Goal: Information Seeking & Learning: Learn about a topic

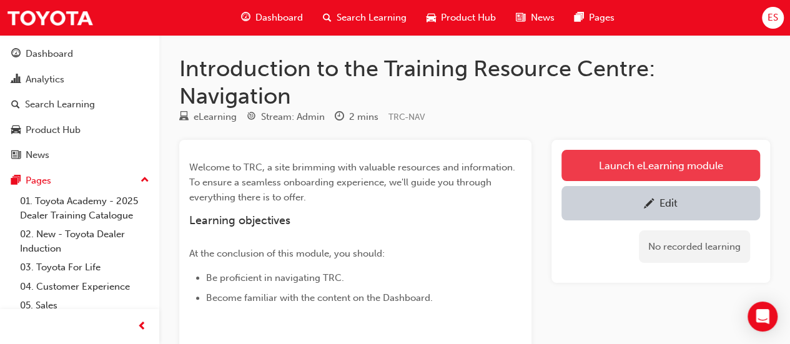
click at [651, 168] on link "Launch eLearning module" at bounding box center [660, 165] width 198 height 31
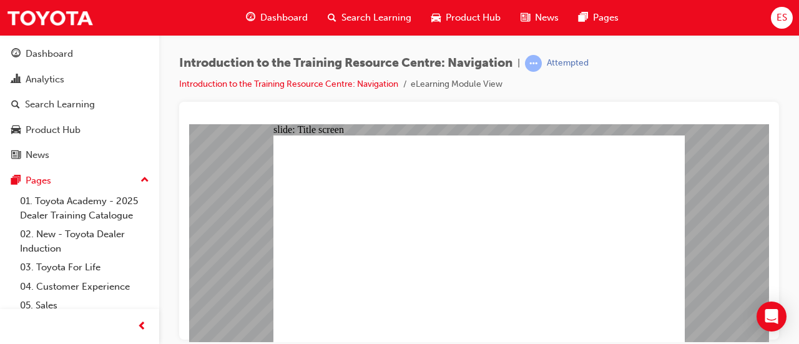
click at [533, 104] on div at bounding box center [479, 221] width 600 height 238
click at [730, 51] on div "Introduction to the Training Resource Centre: Navigation | Attempted Introducti…" at bounding box center [479, 174] width 640 height 278
click at [755, 74] on div "Introduction to the Training Resource Centre: Navigation | Attempted Introducti…" at bounding box center [479, 78] width 600 height 47
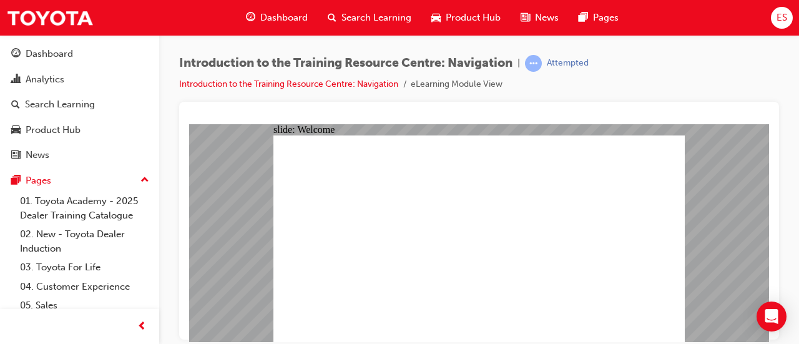
click at [785, 165] on div "Introduction to the Training Resource Centre: Navigation | Attempted Introducti…" at bounding box center [479, 174] width 640 height 278
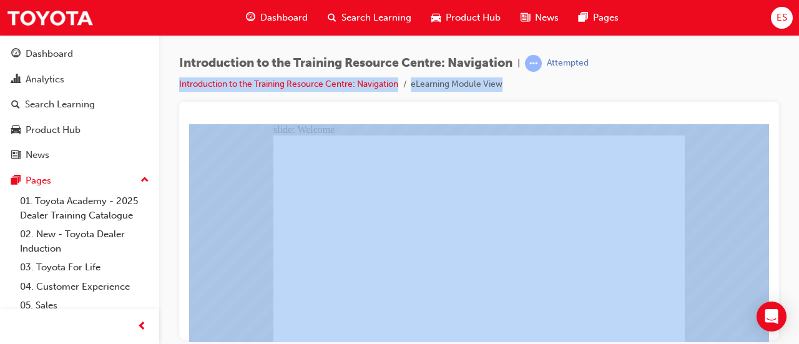
drag, startPoint x: 785, startPoint y: 167, endPoint x: 786, endPoint y: 71, distance: 96.7
click at [786, 71] on div "Introduction to the Training Resource Centre: Navigation | Attempted Introducti…" at bounding box center [479, 174] width 640 height 278
click at [686, 102] on div at bounding box center [479, 221] width 600 height 238
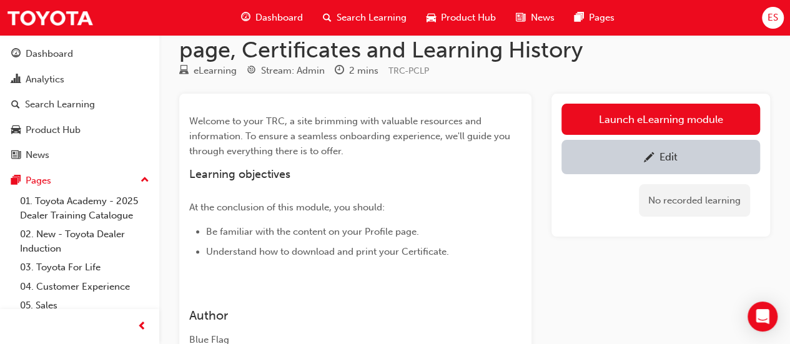
scroll to position [46, 0]
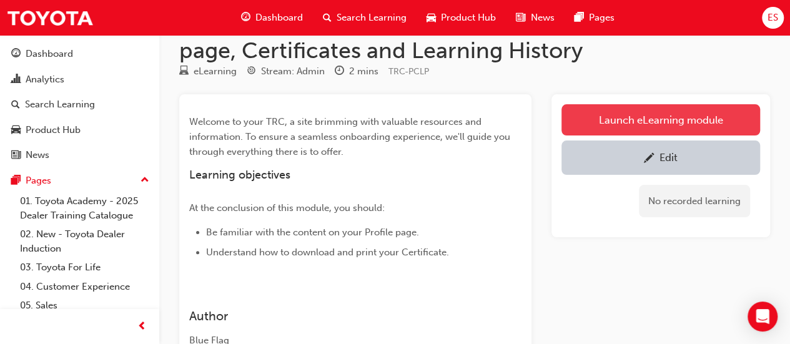
click at [630, 119] on link "Launch eLearning module" at bounding box center [660, 119] width 198 height 31
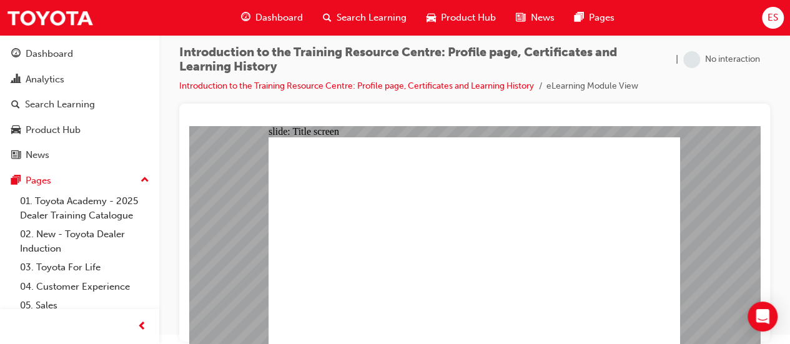
scroll to position [9, 0]
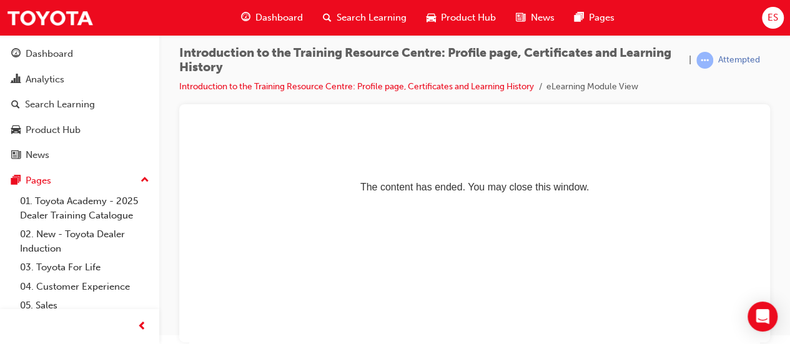
scroll to position [0, 0]
click at [247, 86] on link "Introduction to the Training Resource Centre: Profile page, Certificates and Le…" at bounding box center [356, 86] width 355 height 11
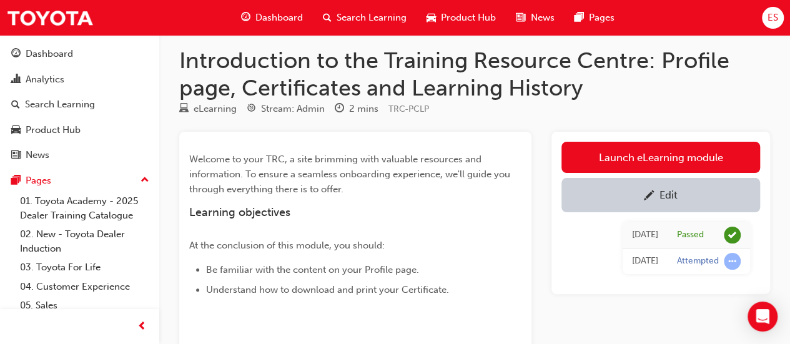
scroll to position [7, 0]
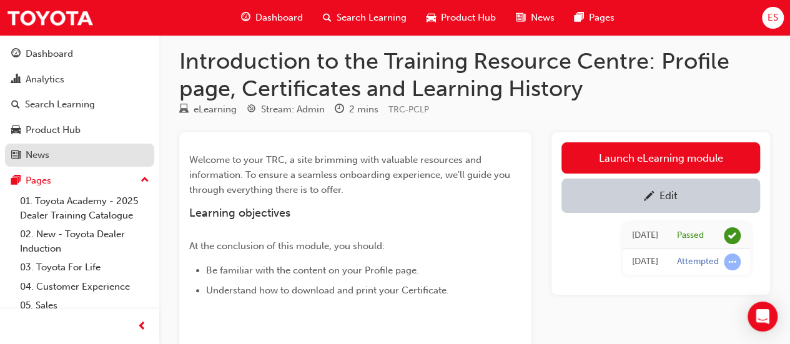
click at [40, 155] on div "News" at bounding box center [38, 155] width 24 height 14
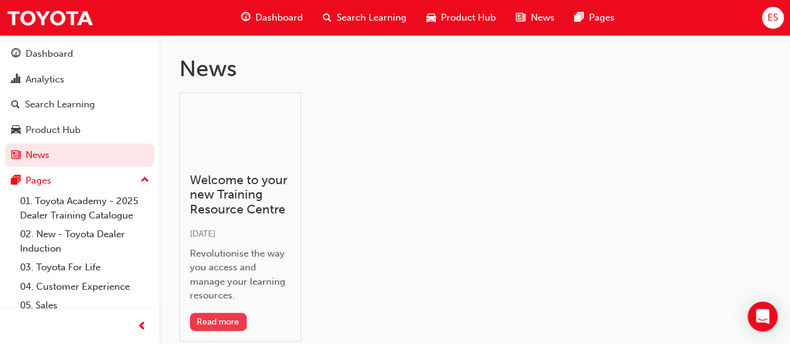
click at [236, 318] on button "Read more" at bounding box center [218, 322] width 57 height 18
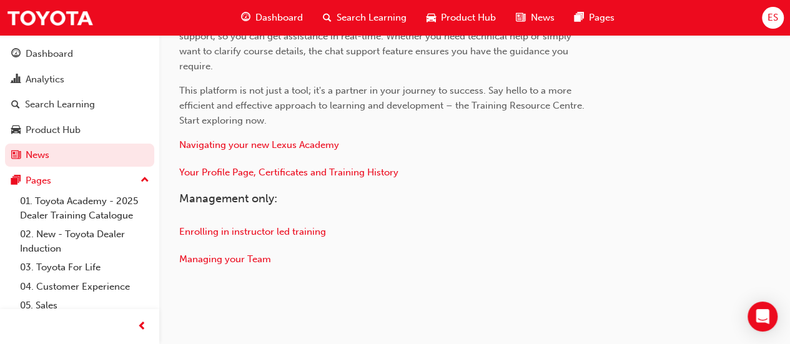
scroll to position [731, 0]
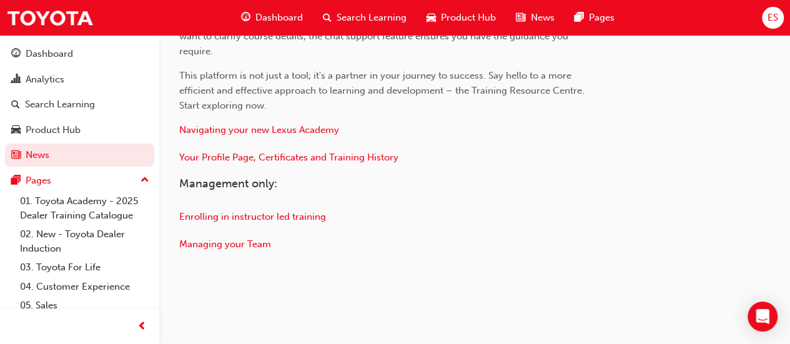
click at [770, 19] on span "ES" at bounding box center [772, 18] width 11 height 14
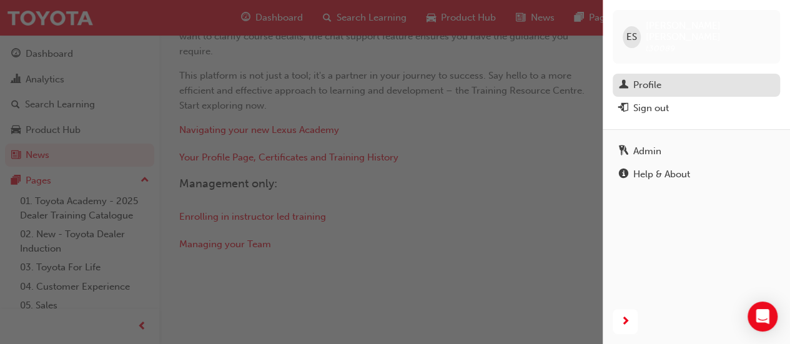
click at [635, 78] on div "Profile" at bounding box center [647, 85] width 28 height 14
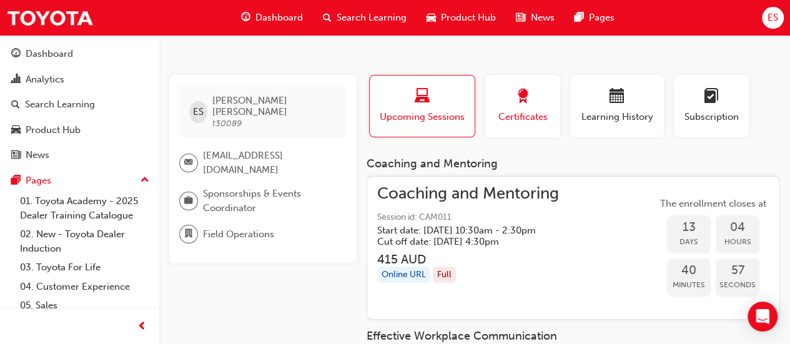
click at [503, 120] on span "Certificates" at bounding box center [522, 117] width 56 height 14
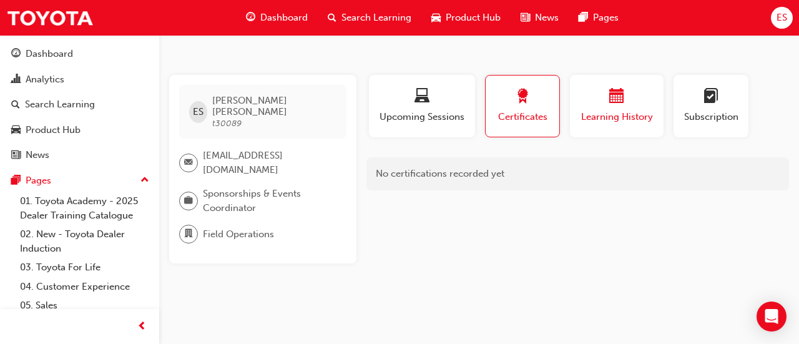
click at [617, 108] on div "Learning History" at bounding box center [616, 107] width 75 height 36
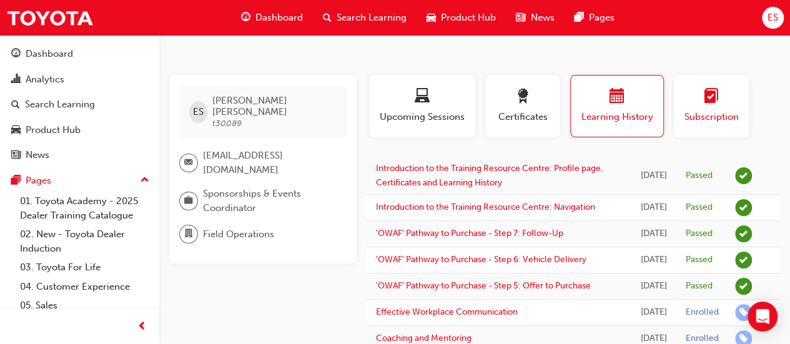
click at [730, 99] on div "button" at bounding box center [711, 98] width 56 height 19
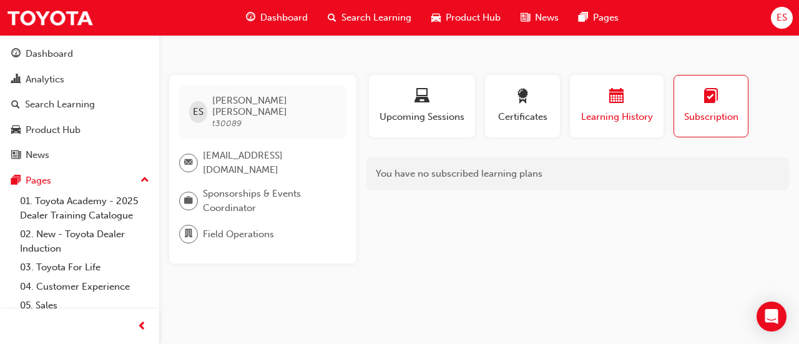
click at [621, 107] on div "Learning History" at bounding box center [616, 107] width 75 height 36
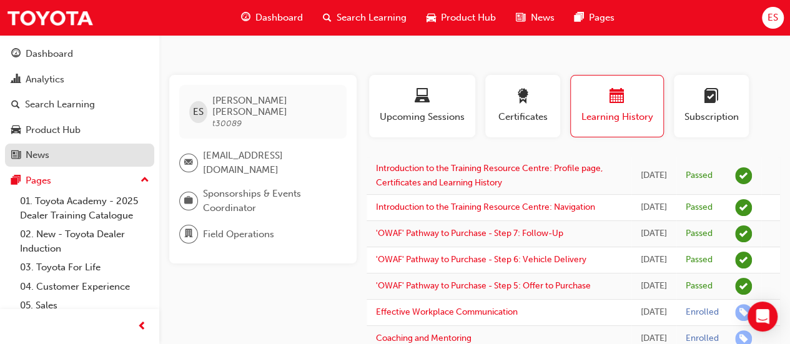
click at [86, 149] on div "News" at bounding box center [79, 155] width 137 height 16
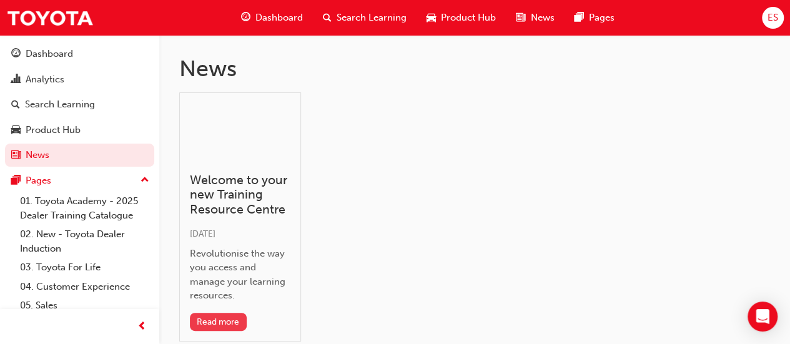
click at [223, 316] on button "Read more" at bounding box center [218, 322] width 57 height 18
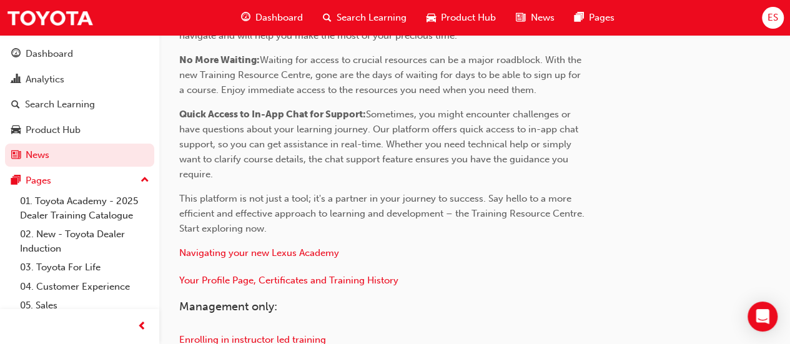
scroll to position [731, 0]
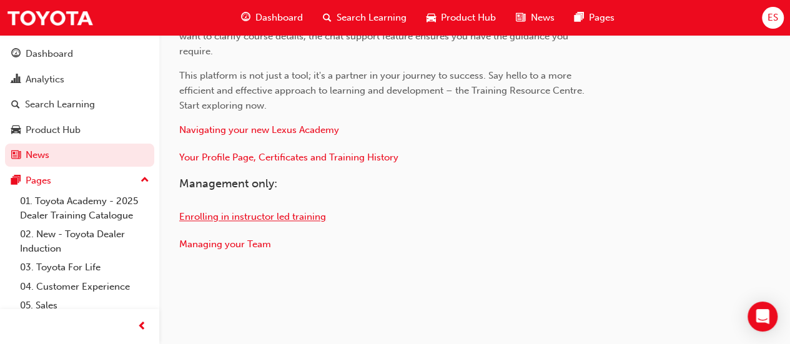
click at [262, 214] on span "Enrolling in instructor led training" at bounding box center [252, 216] width 147 height 11
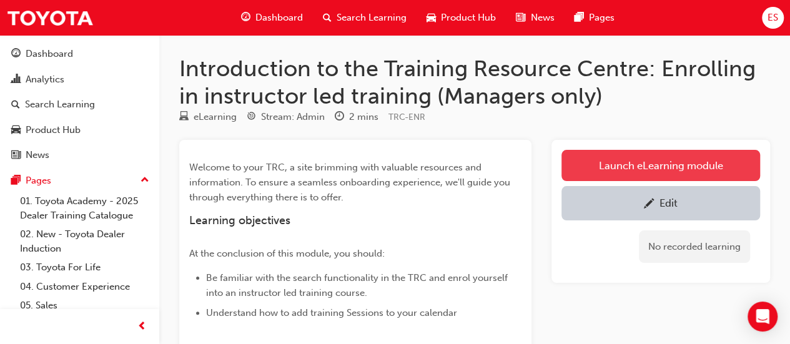
click at [660, 177] on link "Launch eLearning module" at bounding box center [660, 165] width 198 height 31
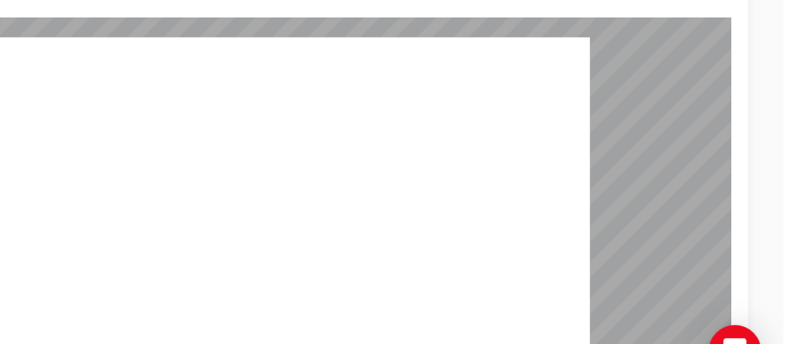
scroll to position [9, 0]
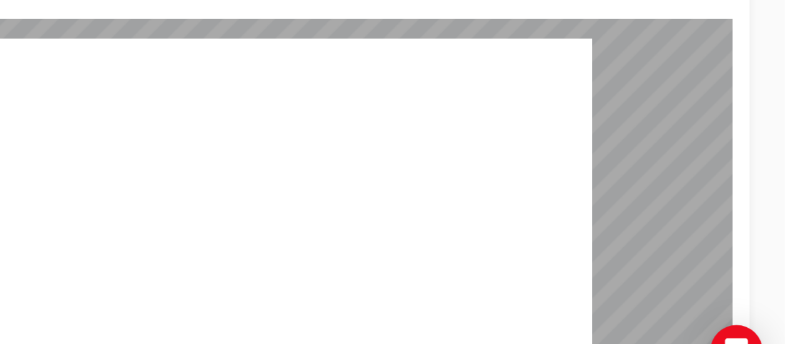
type input "48"
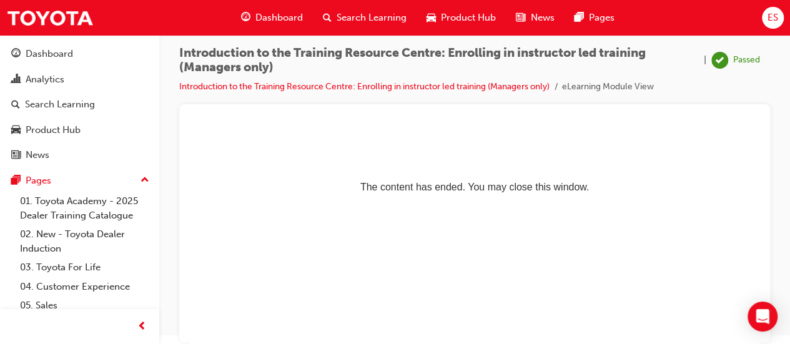
scroll to position [0, 0]
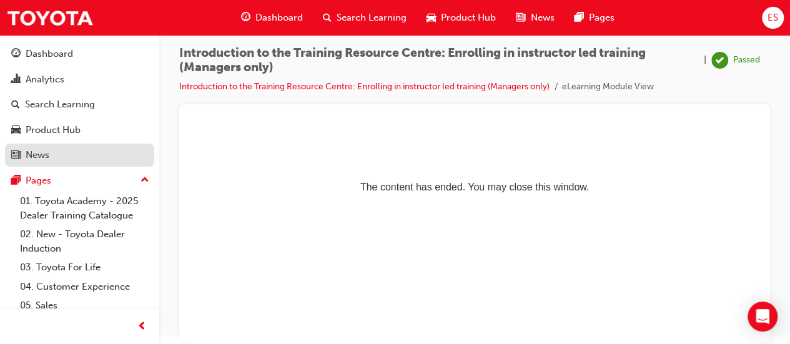
click at [34, 150] on div "News" at bounding box center [38, 155] width 24 height 14
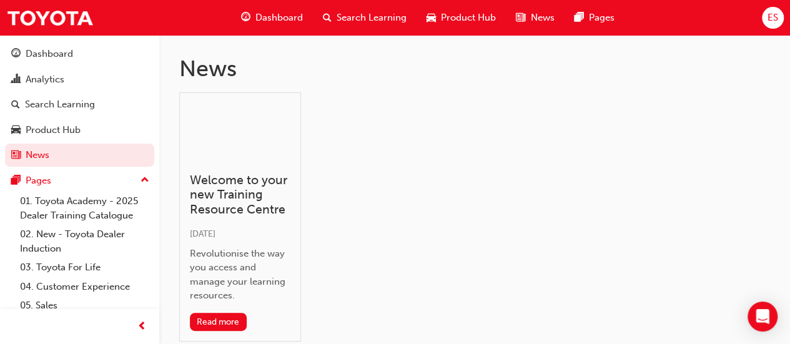
scroll to position [77, 0]
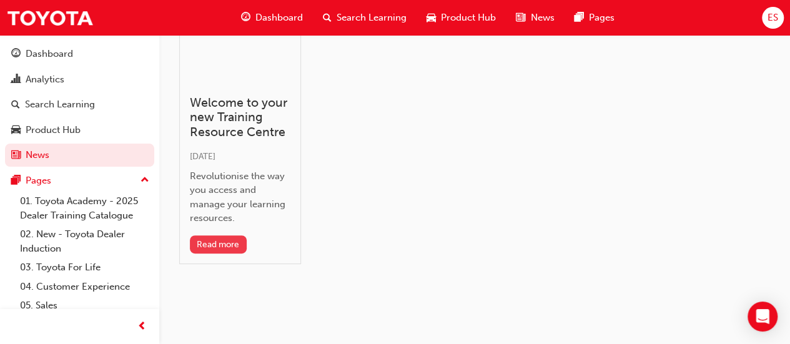
click at [228, 250] on button "Read more" at bounding box center [218, 244] width 57 height 18
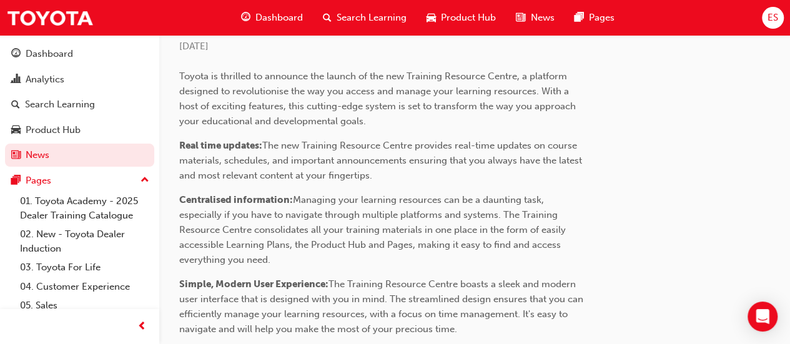
scroll to position [731, 0]
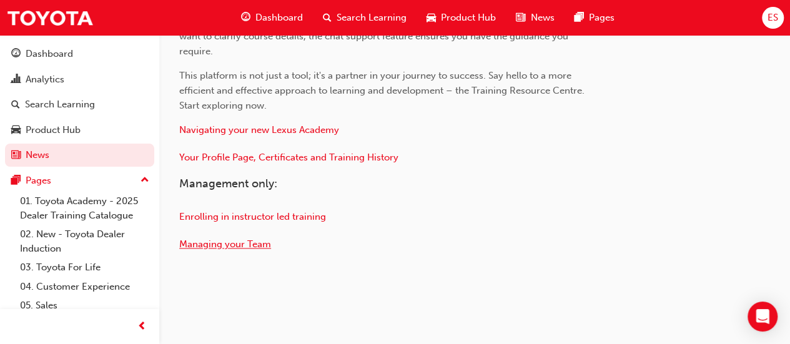
click at [237, 243] on span "Managing your Team" at bounding box center [225, 243] width 92 height 11
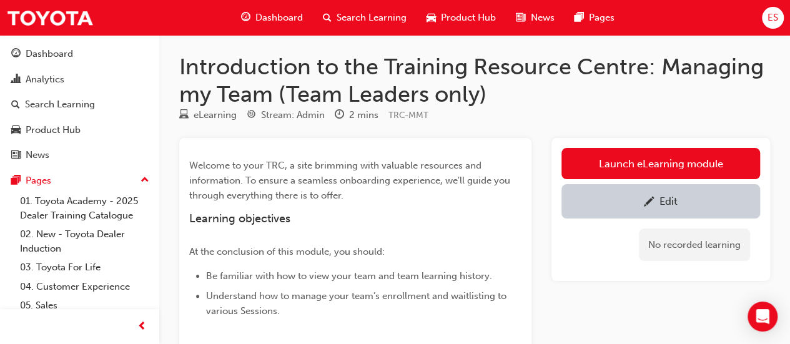
scroll to position [1, 0]
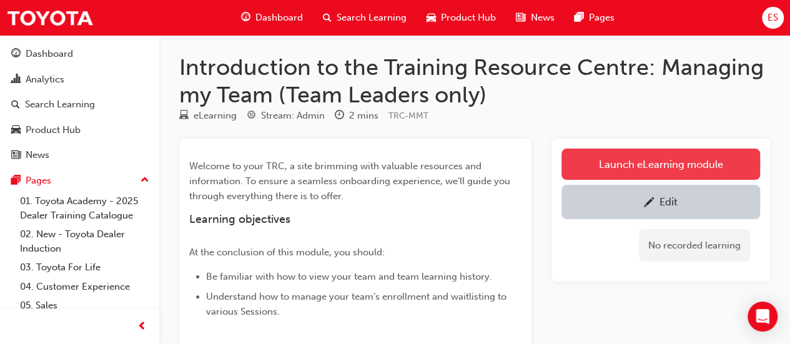
click at [631, 169] on link "Launch eLearning module" at bounding box center [660, 164] width 198 height 31
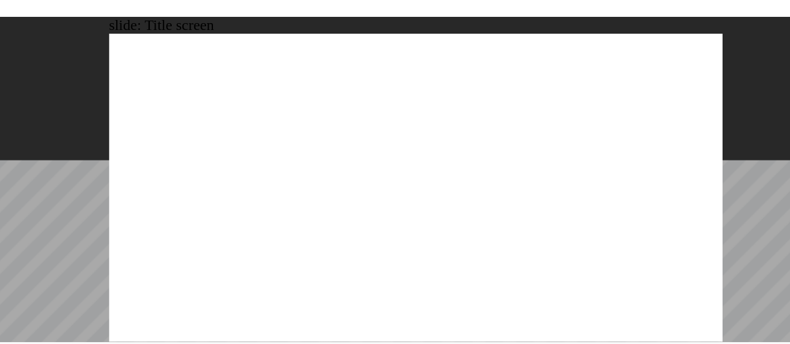
scroll to position [7, 0]
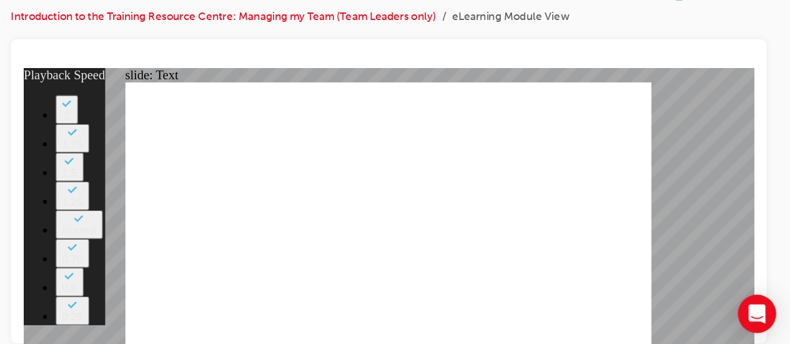
type input "94"
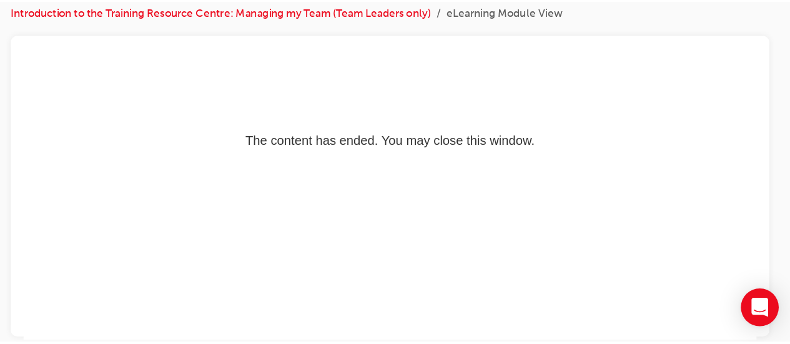
scroll to position [0, 0]
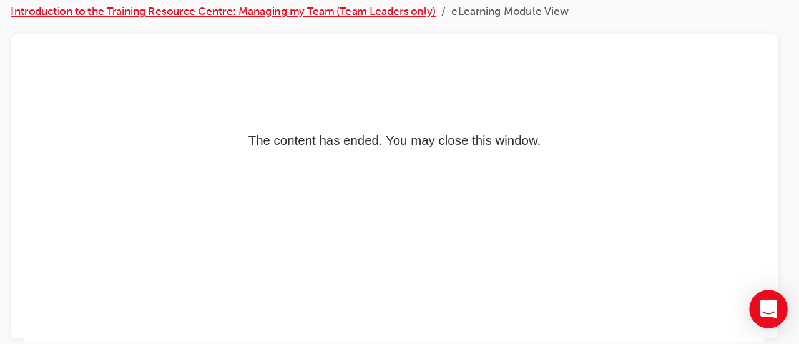
click at [214, 79] on link "Introduction to the Training Resource Centre: Managing my Team (Team Leaders on…" at bounding box center [345, 84] width 332 height 11
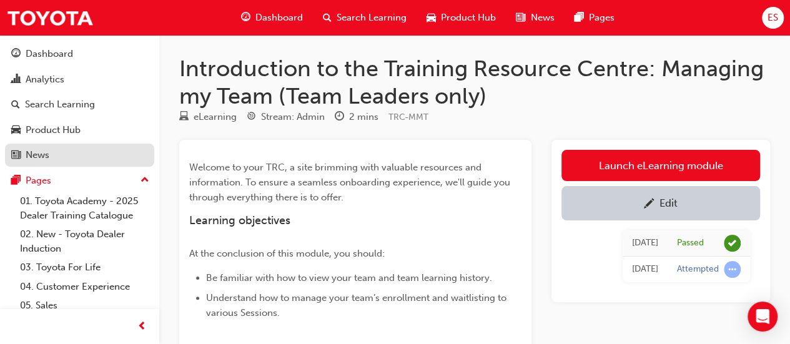
click at [45, 159] on div "News" at bounding box center [38, 155] width 24 height 14
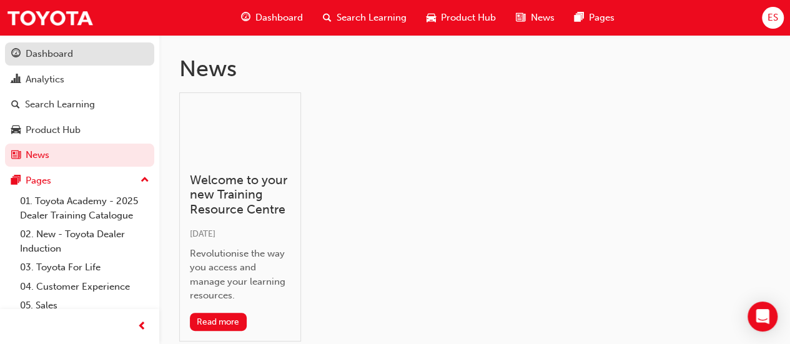
click at [62, 49] on div "Dashboard" at bounding box center [49, 54] width 47 height 14
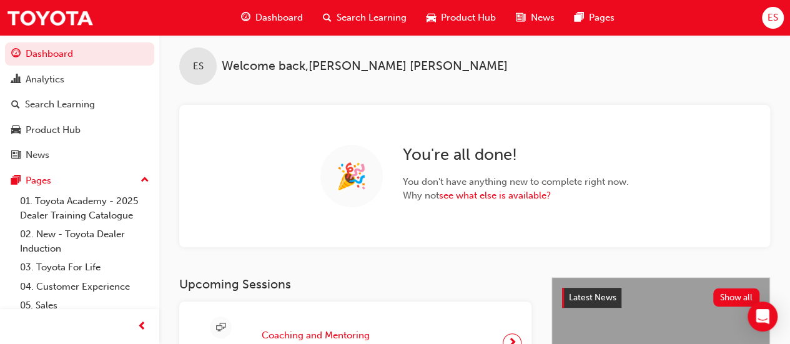
scroll to position [8, 0]
click at [191, 76] on div "ES" at bounding box center [197, 65] width 37 height 37
click at [342, 69] on span "Welcome back , Emma Streng" at bounding box center [365, 66] width 286 height 14
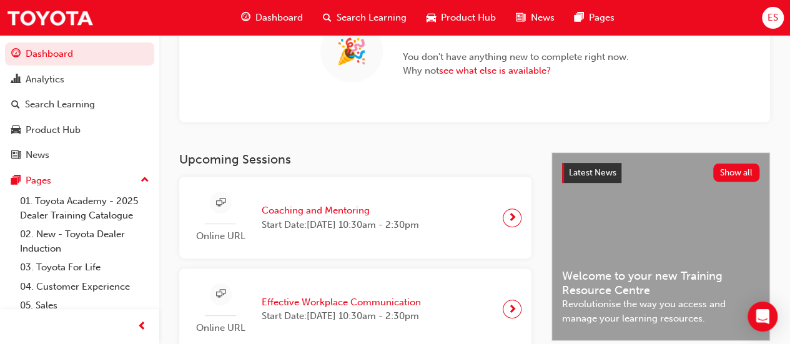
scroll to position [0, 0]
